Goal: Browse casually: Explore the website without a specific task or goal

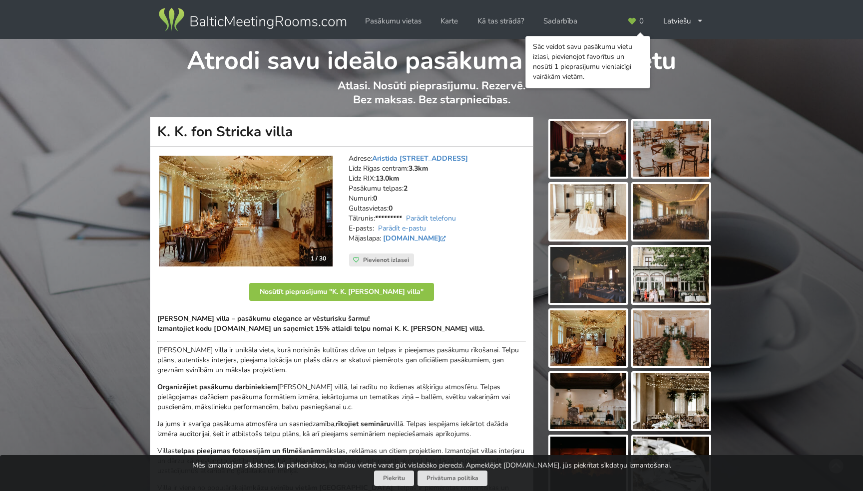
click at [599, 215] on img at bounding box center [588, 212] width 76 height 56
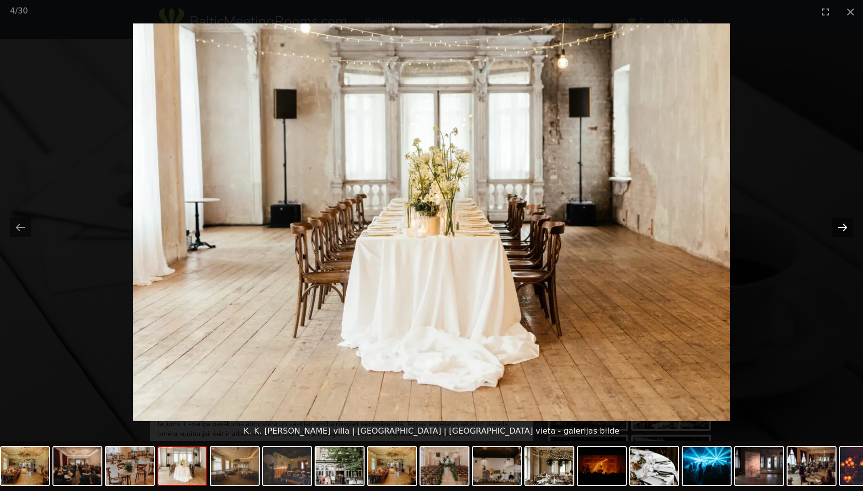
click at [847, 226] on button "Next slide" at bounding box center [842, 227] width 21 height 19
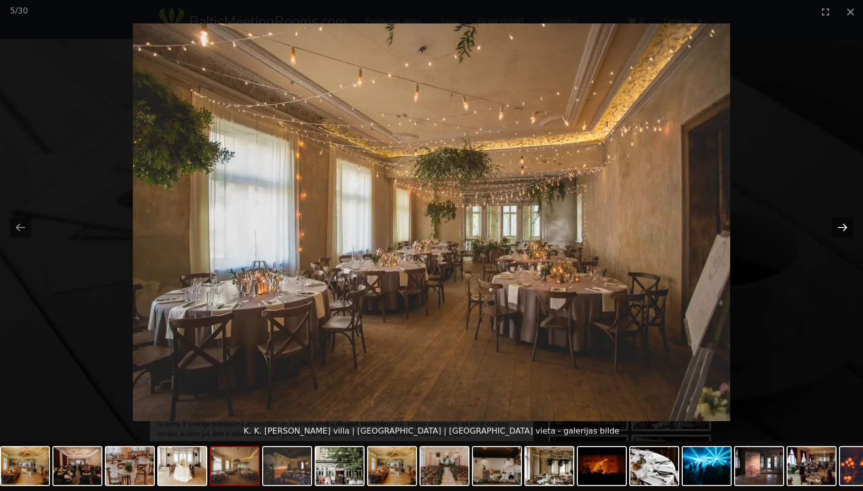
click at [847, 226] on button "Next slide" at bounding box center [842, 227] width 21 height 19
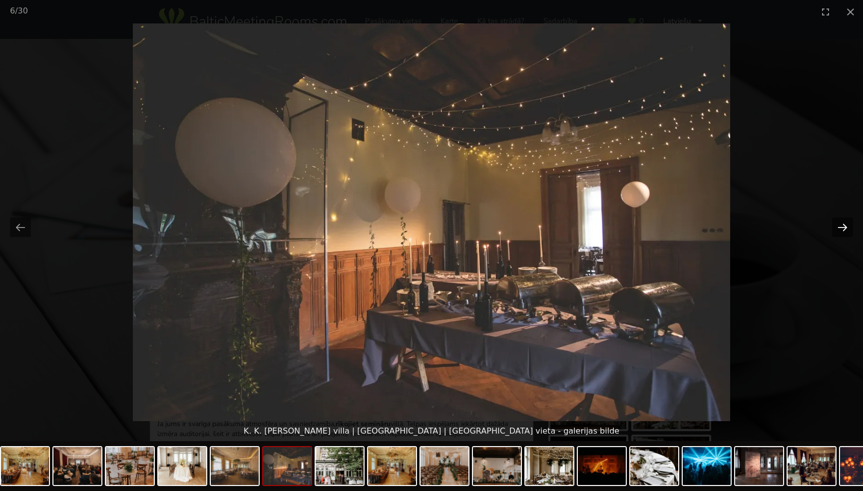
click at [847, 226] on button "Next slide" at bounding box center [842, 227] width 21 height 19
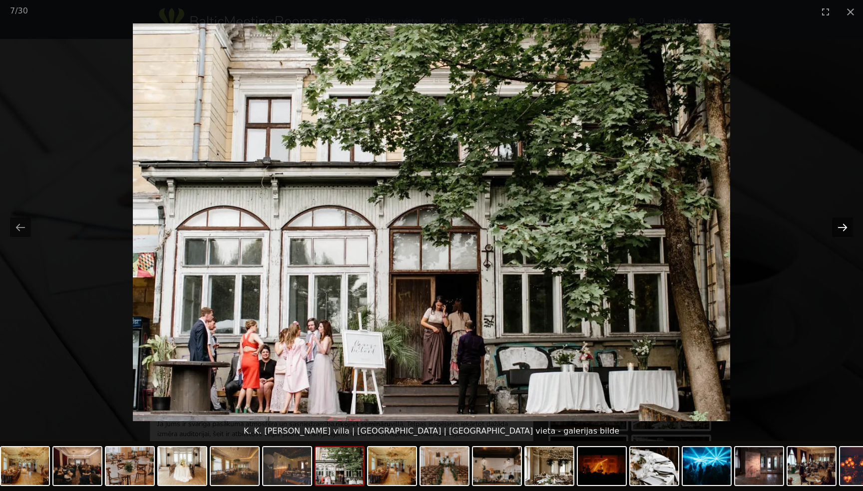
click at [847, 226] on button "Next slide" at bounding box center [842, 227] width 21 height 19
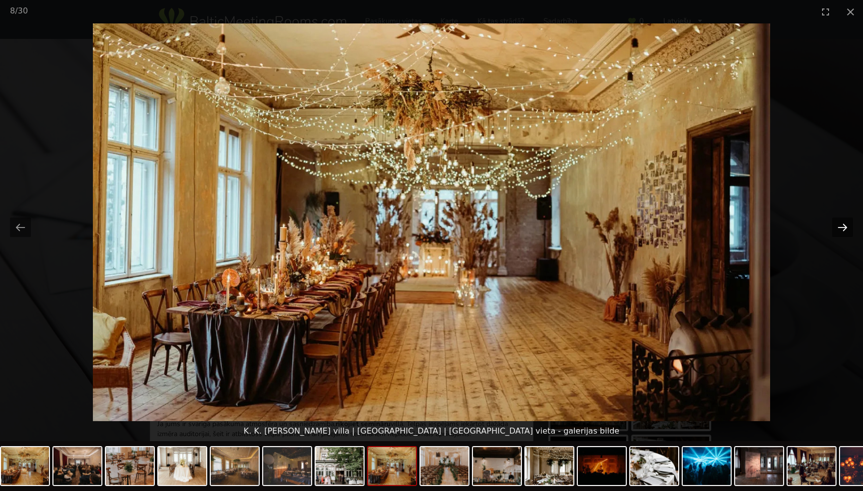
click at [847, 226] on button "Next slide" at bounding box center [842, 227] width 21 height 19
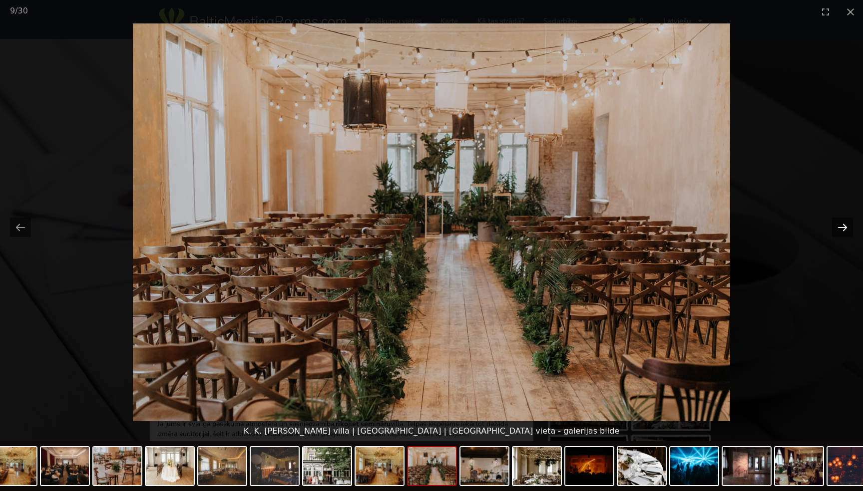
click at [846, 226] on button "Next slide" at bounding box center [842, 227] width 21 height 19
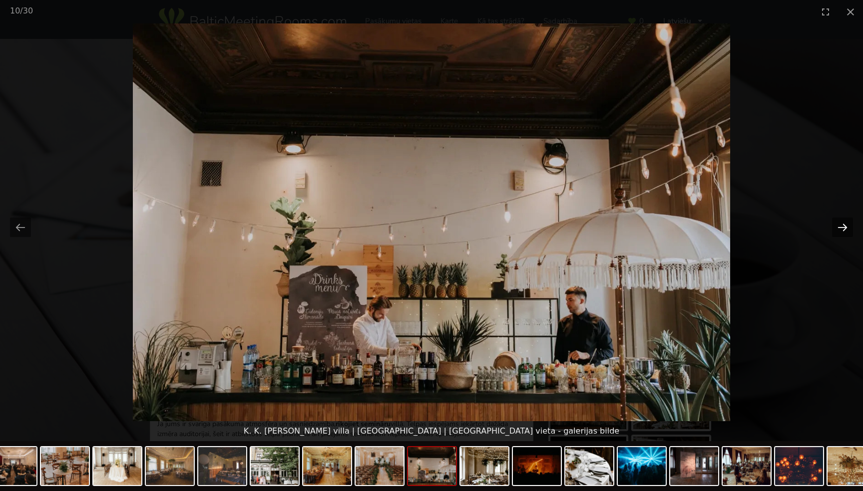
click at [846, 226] on button "Next slide" at bounding box center [842, 227] width 21 height 19
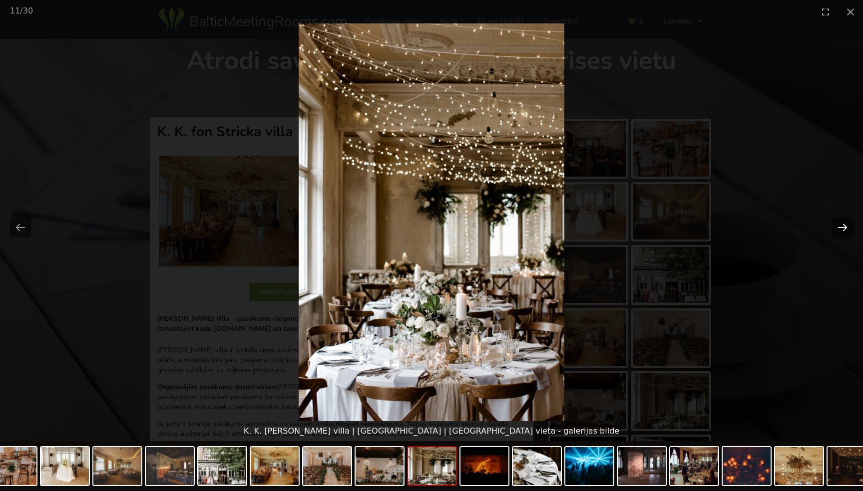
click at [846, 226] on button "Next slide" at bounding box center [842, 227] width 21 height 19
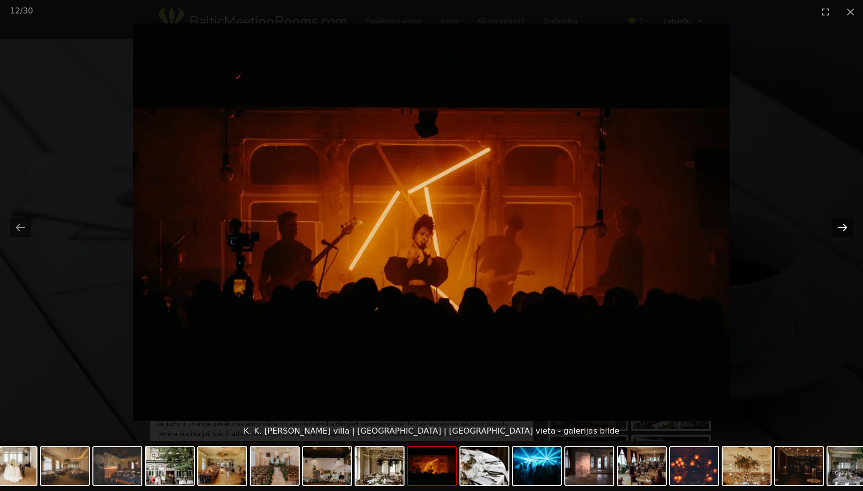
click at [846, 226] on button "Next slide" at bounding box center [842, 227] width 21 height 19
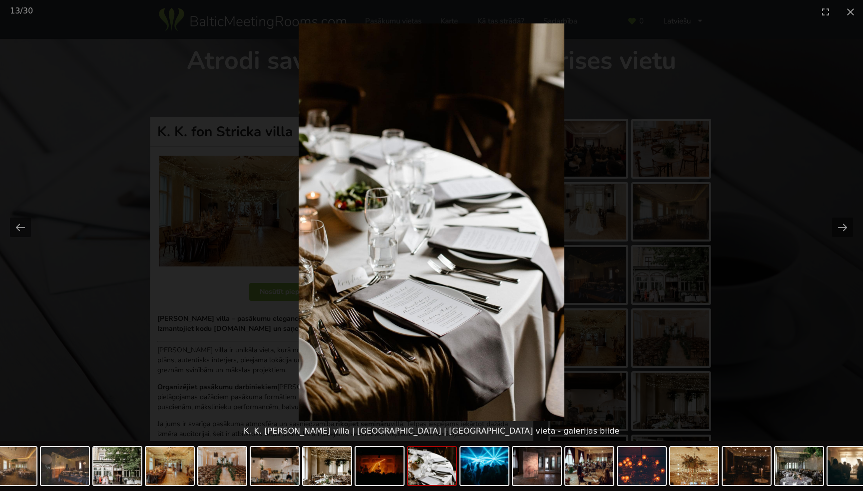
click at [841, 238] on picture at bounding box center [431, 222] width 863 height 398
